Goal: Information Seeking & Learning: Learn about a topic

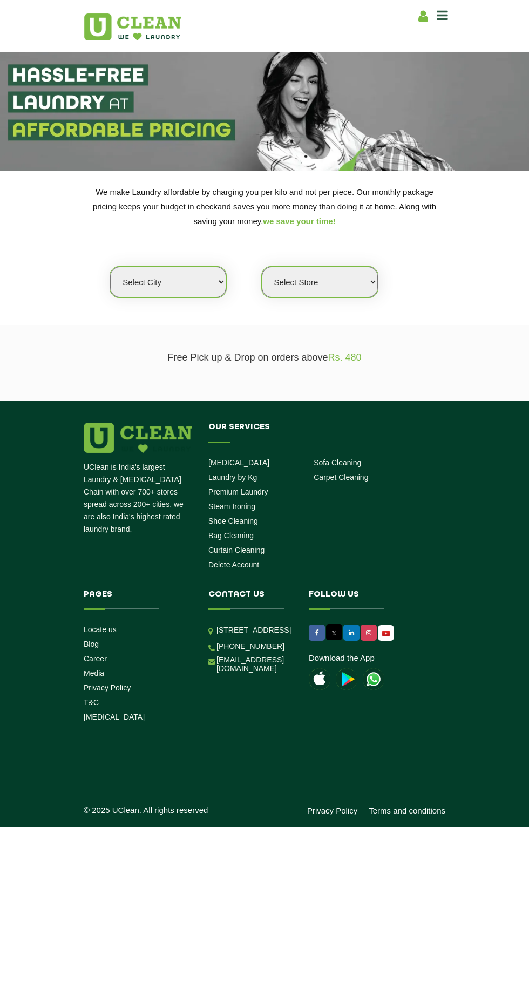
select select "0"
